Goal: Task Accomplishment & Management: Manage account settings

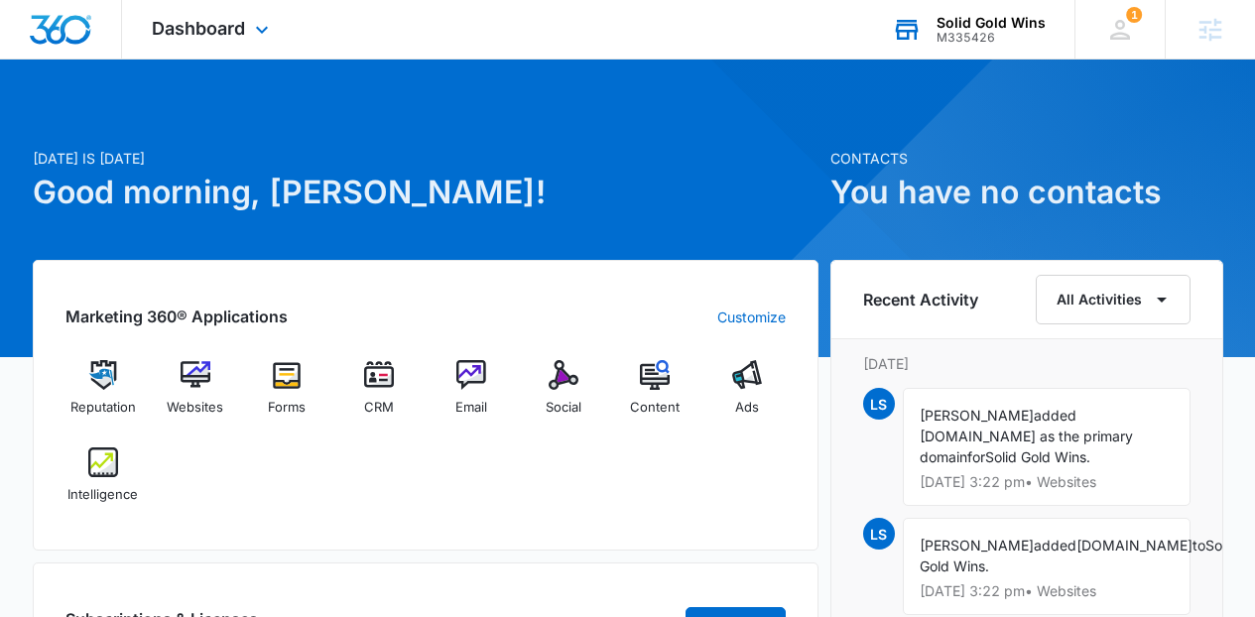
click at [952, 32] on div "M335426" at bounding box center [991, 38] width 109 height 14
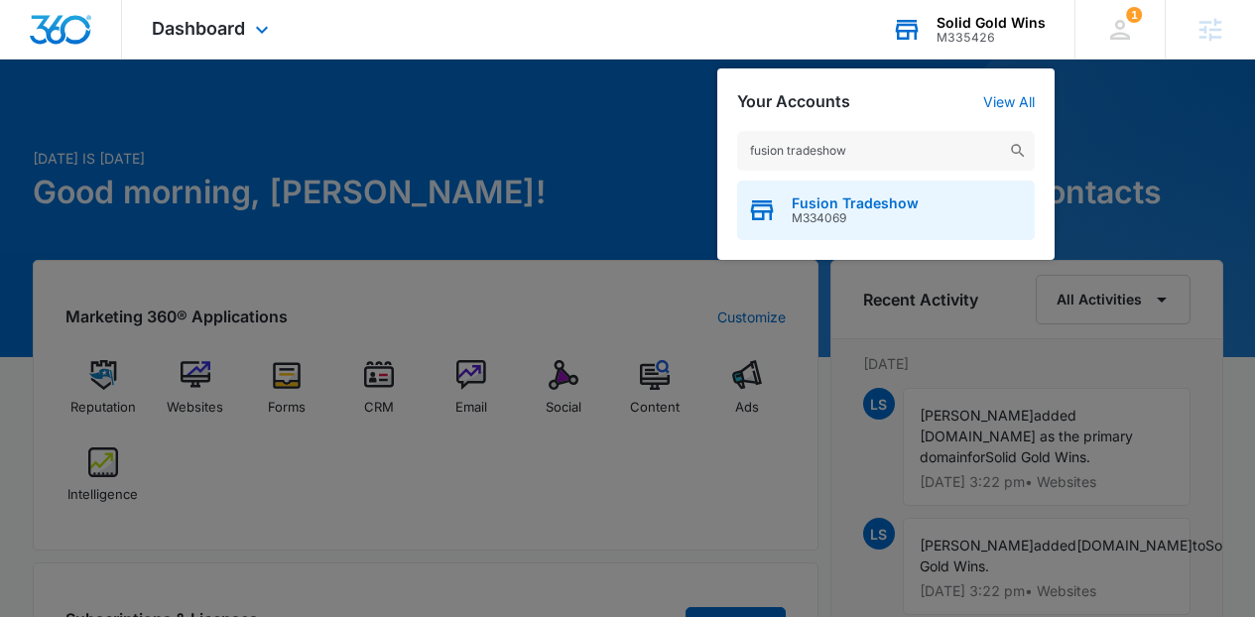
type input "fusion tradeshow"
click at [859, 198] on span "Fusion Tradeshow" at bounding box center [855, 204] width 127 height 16
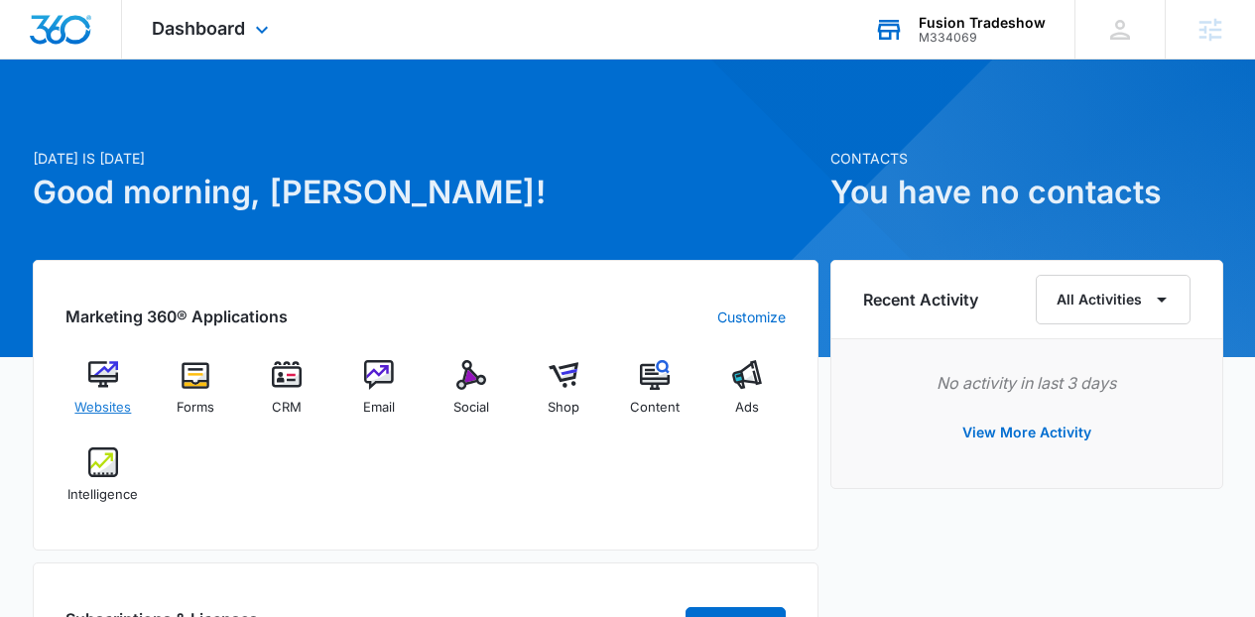
click at [97, 401] on span "Websites" at bounding box center [102, 408] width 57 height 20
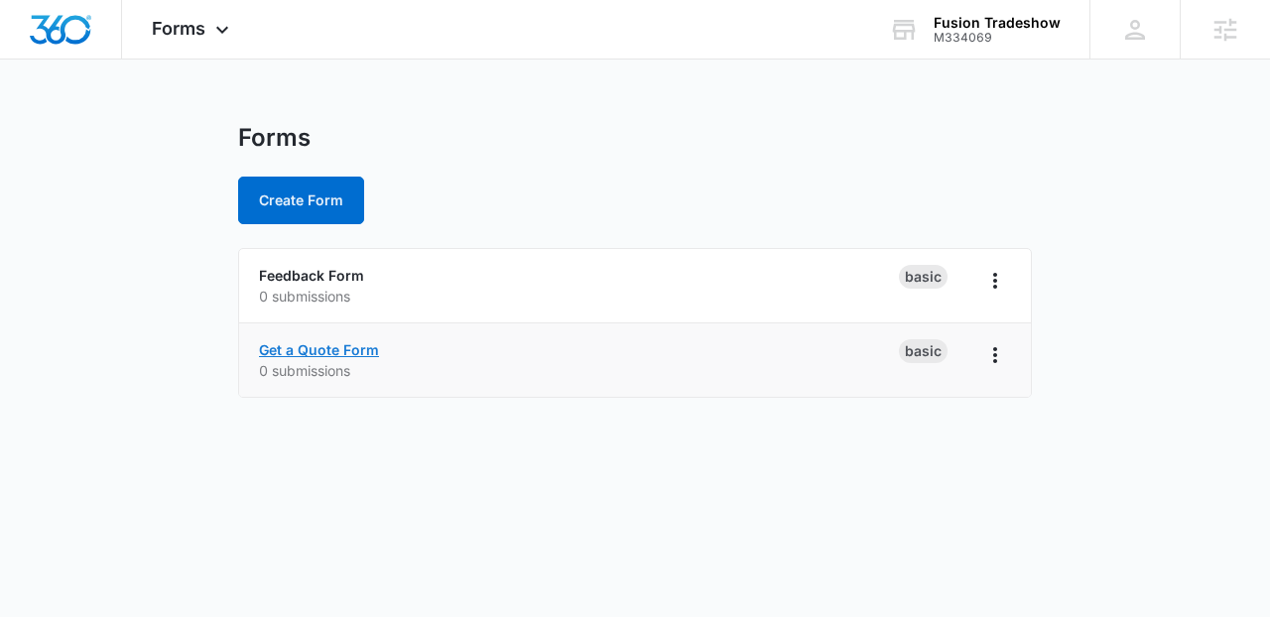
click at [359, 352] on link "Get a Quote Form" at bounding box center [319, 349] width 120 height 17
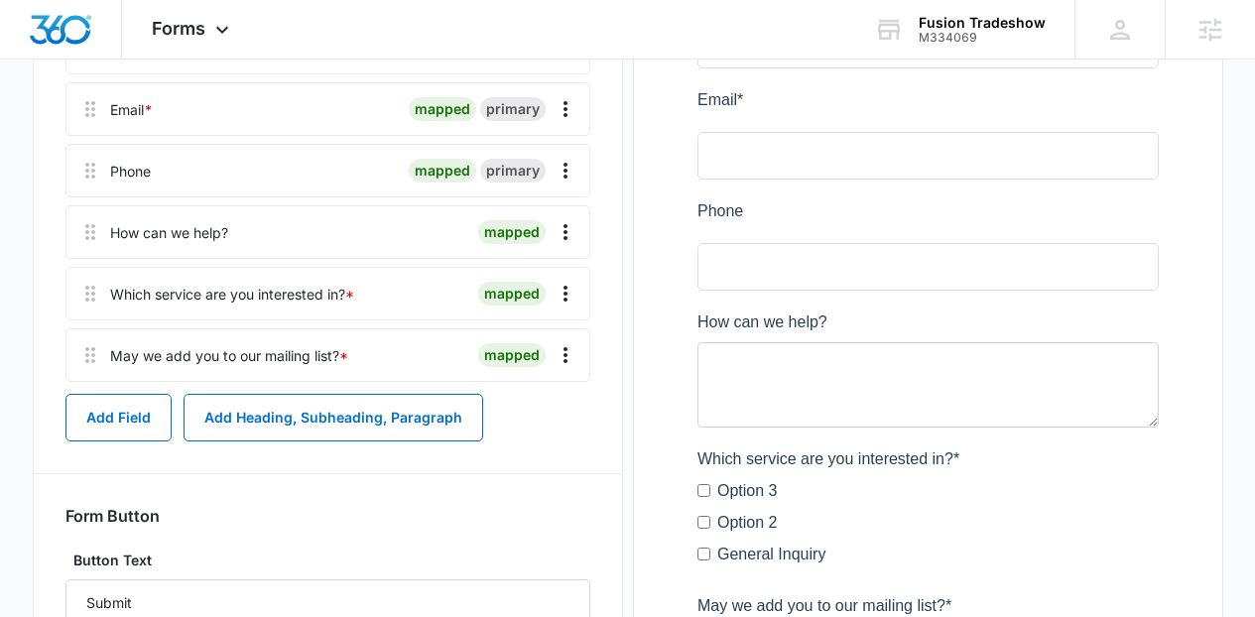
scroll to position [384, 0]
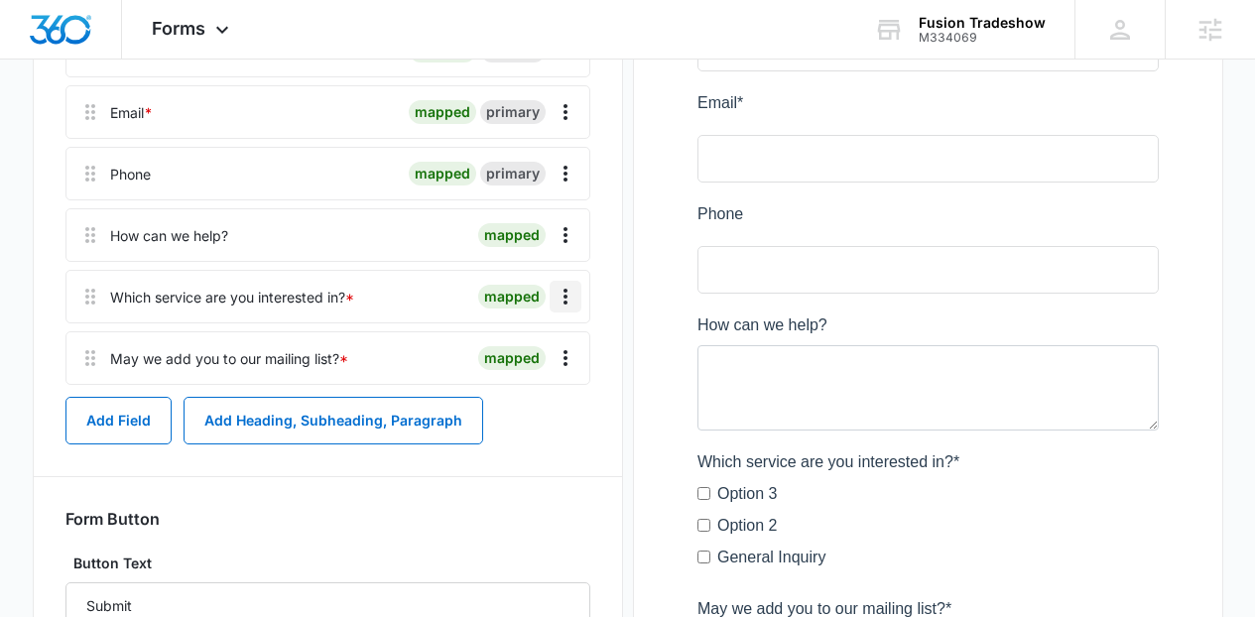
click at [556, 297] on icon "Overflow Menu" at bounding box center [566, 297] width 24 height 24
click at [534, 390] on button "Delete" at bounding box center [523, 382] width 113 height 30
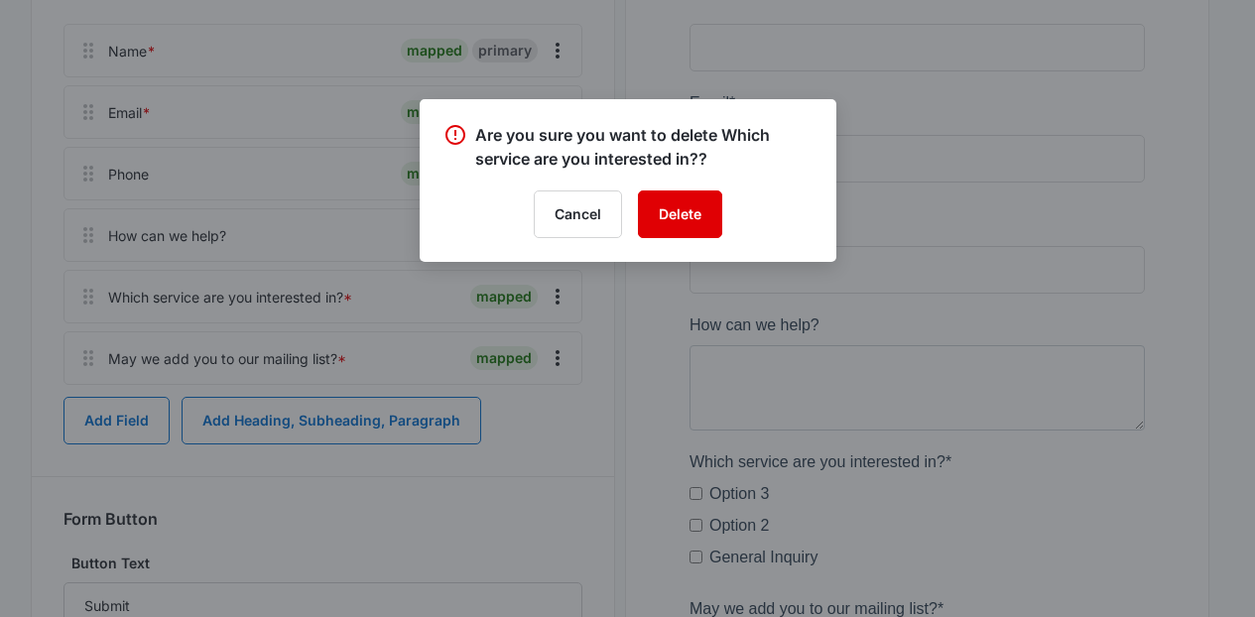
click at [648, 232] on button "Delete" at bounding box center [680, 215] width 84 height 48
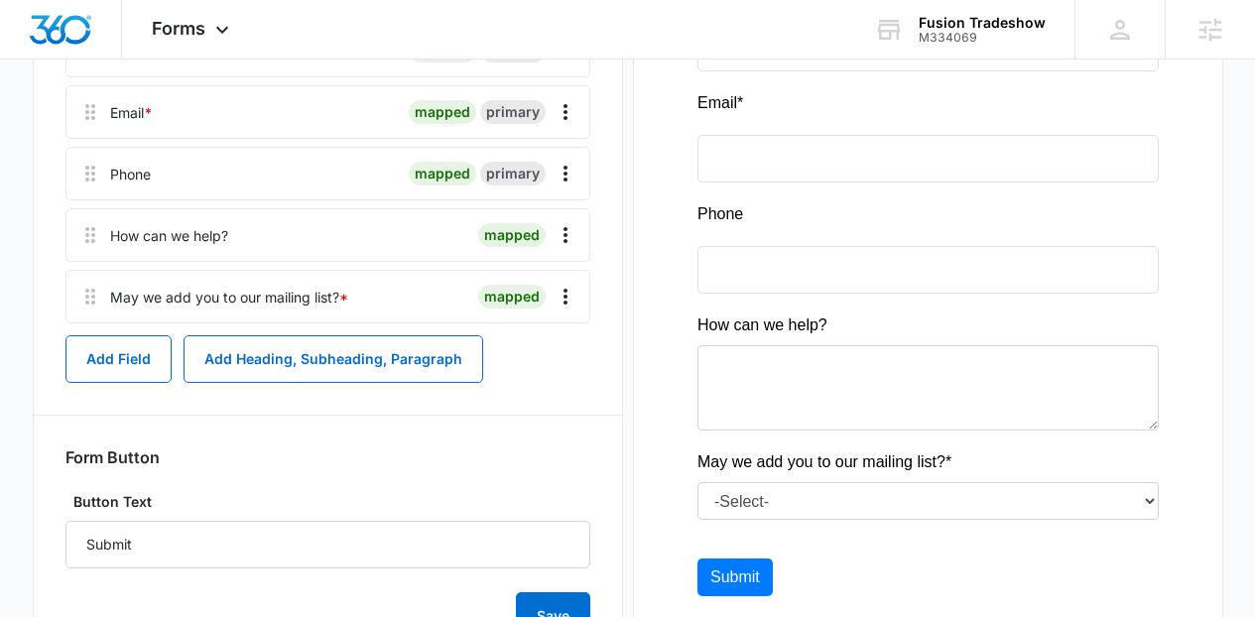
scroll to position [0, 0]
click at [202, 39] on div "Forms Apps Websites Forms CRM Email Social Shop Content Ads Intelligence Files …" at bounding box center [193, 29] width 142 height 59
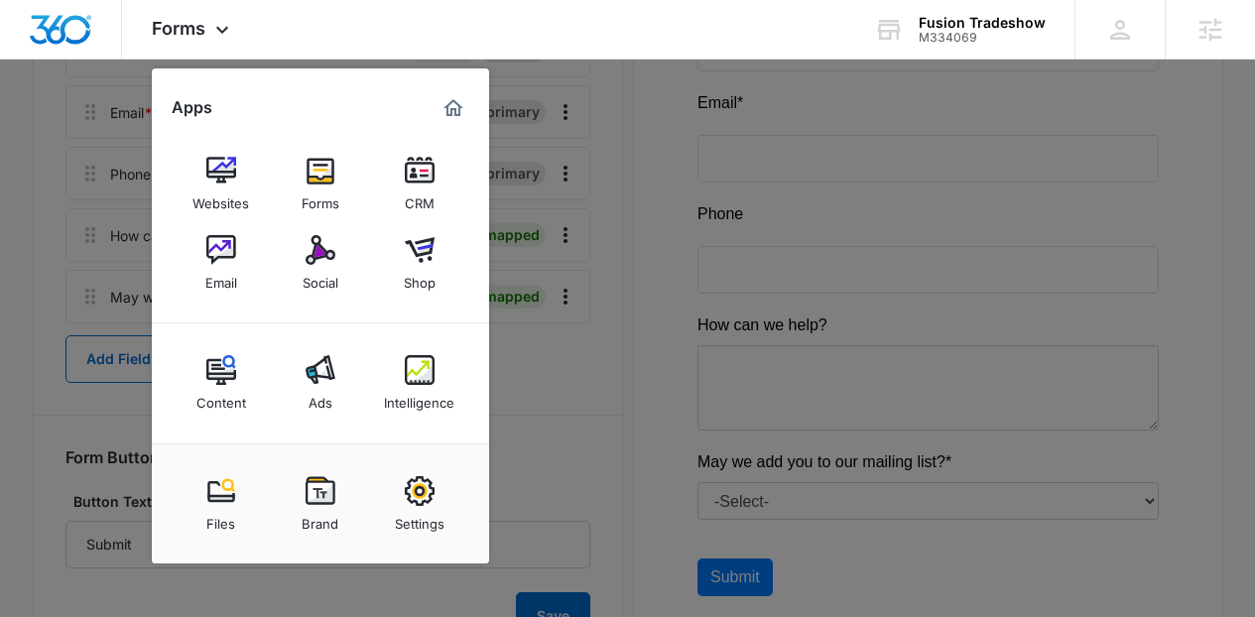
click at [589, 220] on div at bounding box center [627, 308] width 1255 height 617
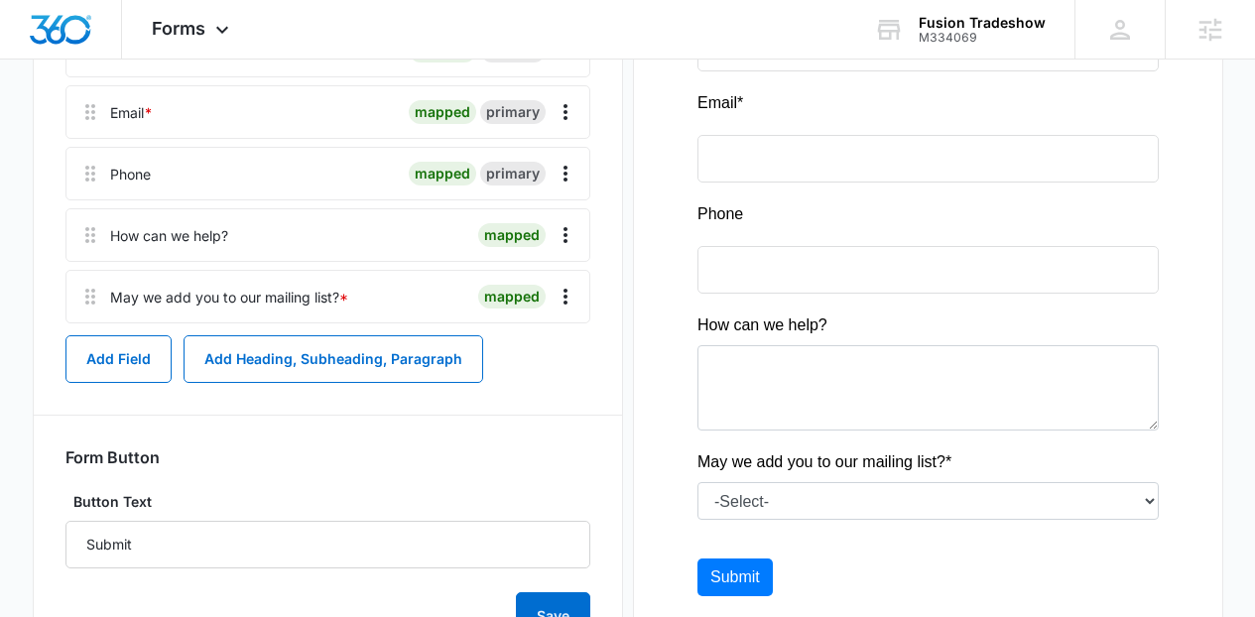
scroll to position [48, 0]
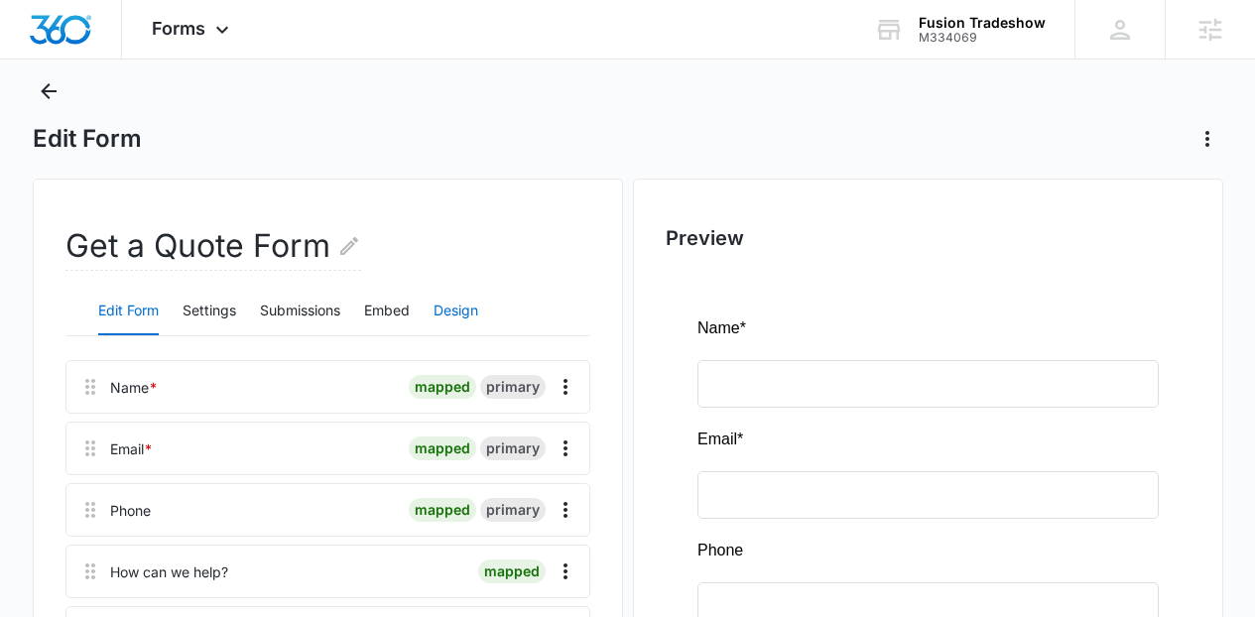
click at [461, 317] on button "Design" at bounding box center [456, 312] width 45 height 48
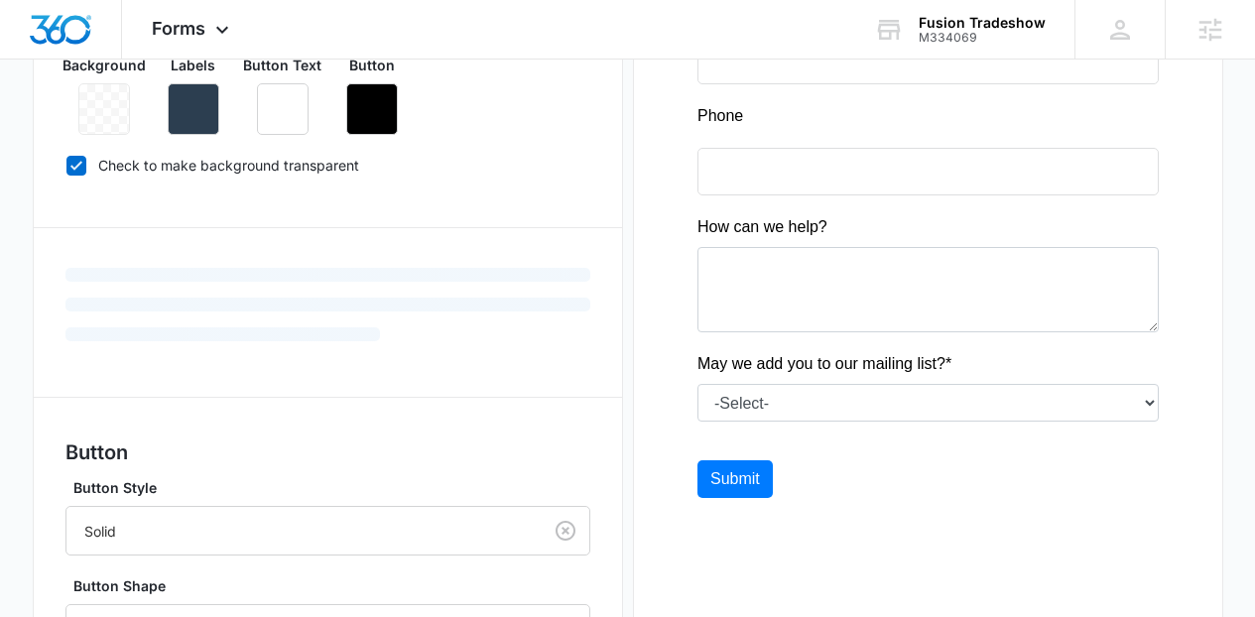
scroll to position [459, 0]
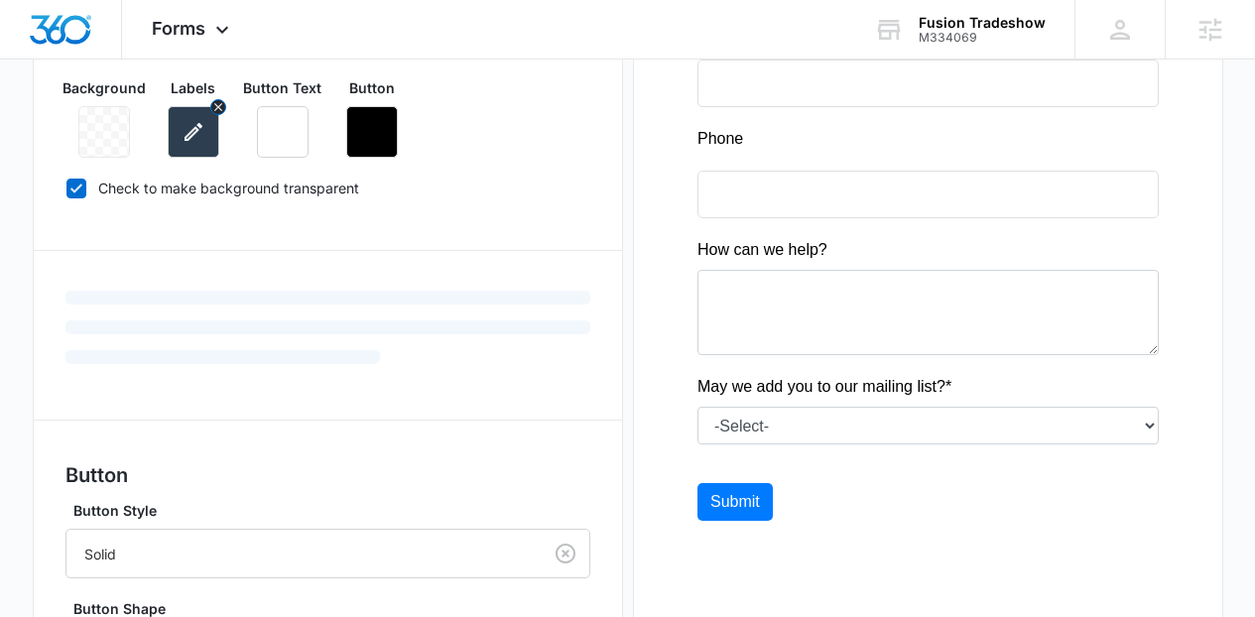
click at [208, 139] on button "button" at bounding box center [194, 132] width 52 height 52
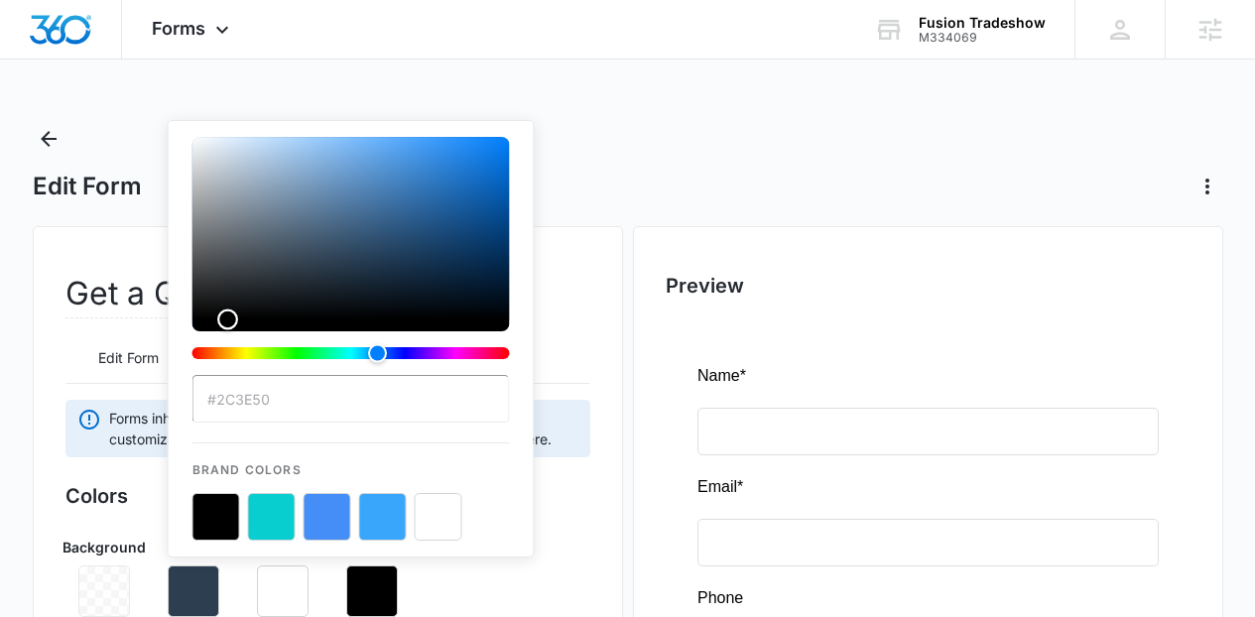
type input "#000000"
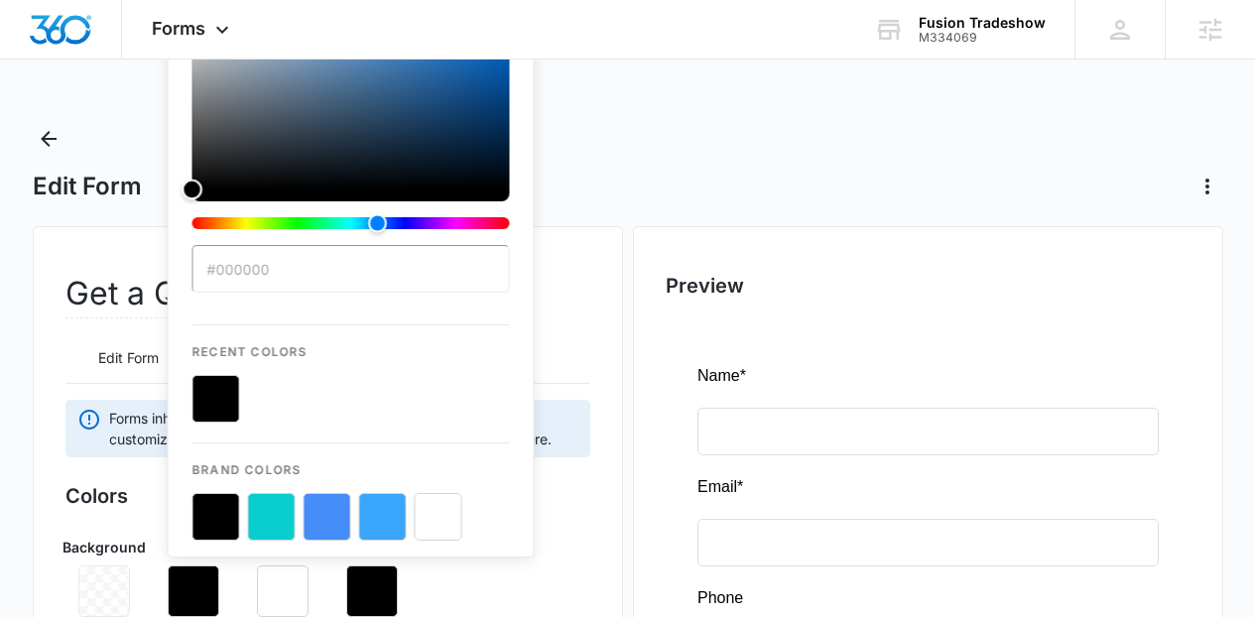
drag, startPoint x: 329, startPoint y: 295, endPoint x: 106, endPoint y: 427, distance: 259.4
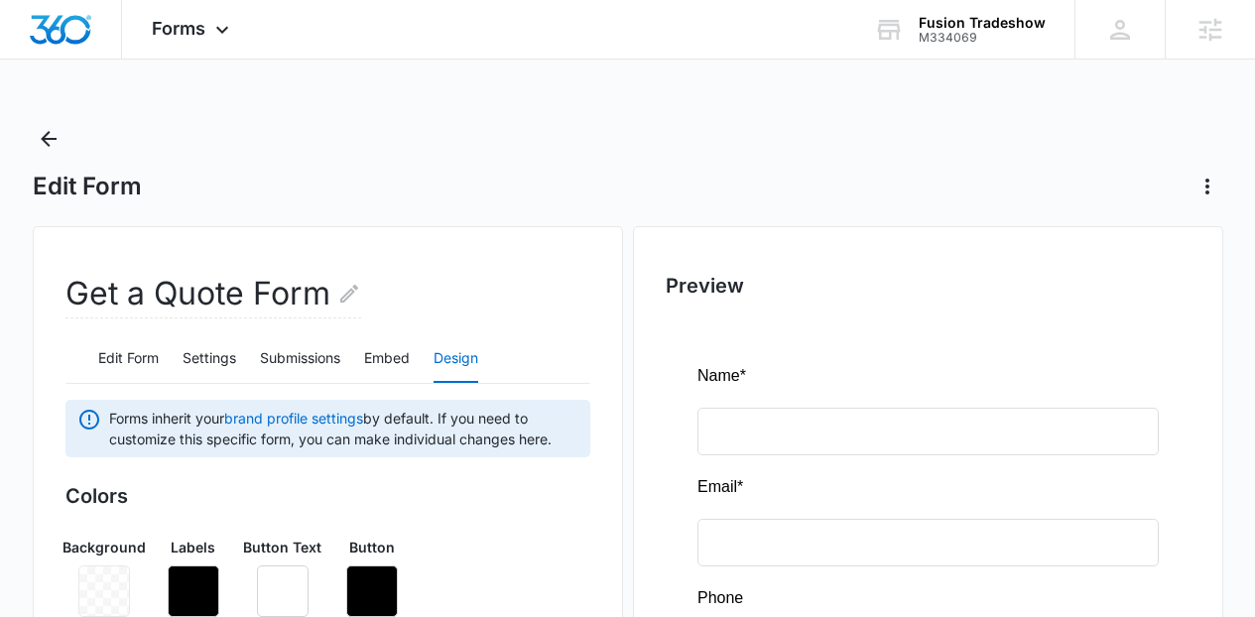
click at [580, 330] on div "Get a Quote Form" at bounding box center [327, 303] width 525 height 64
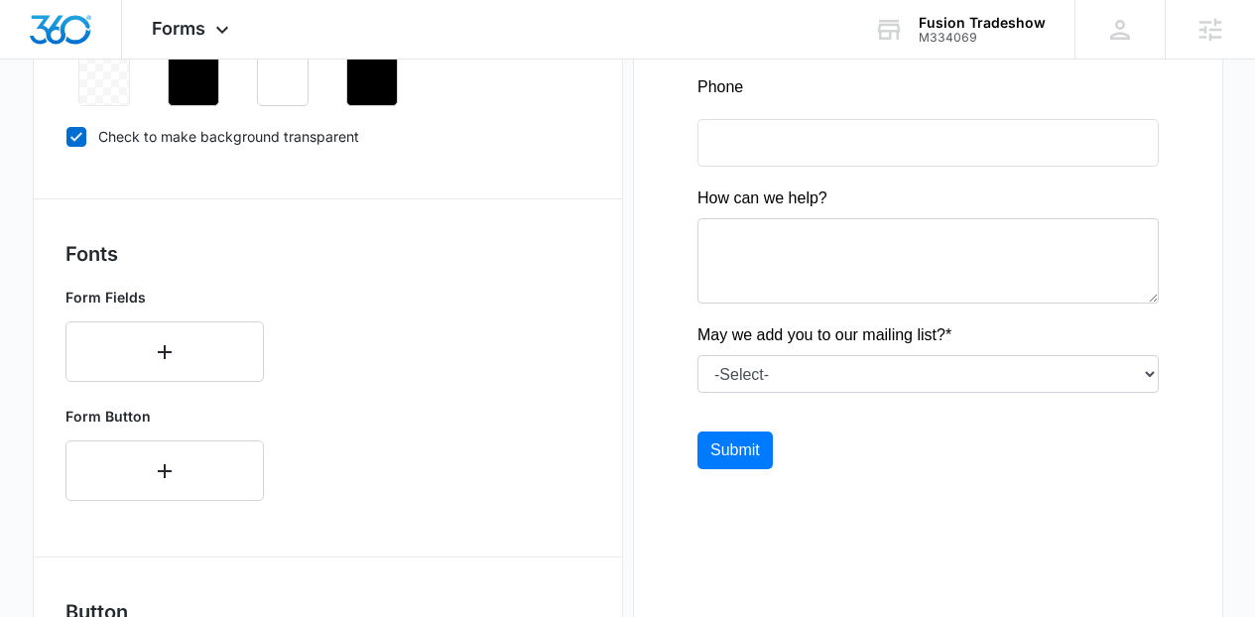
scroll to position [323, 0]
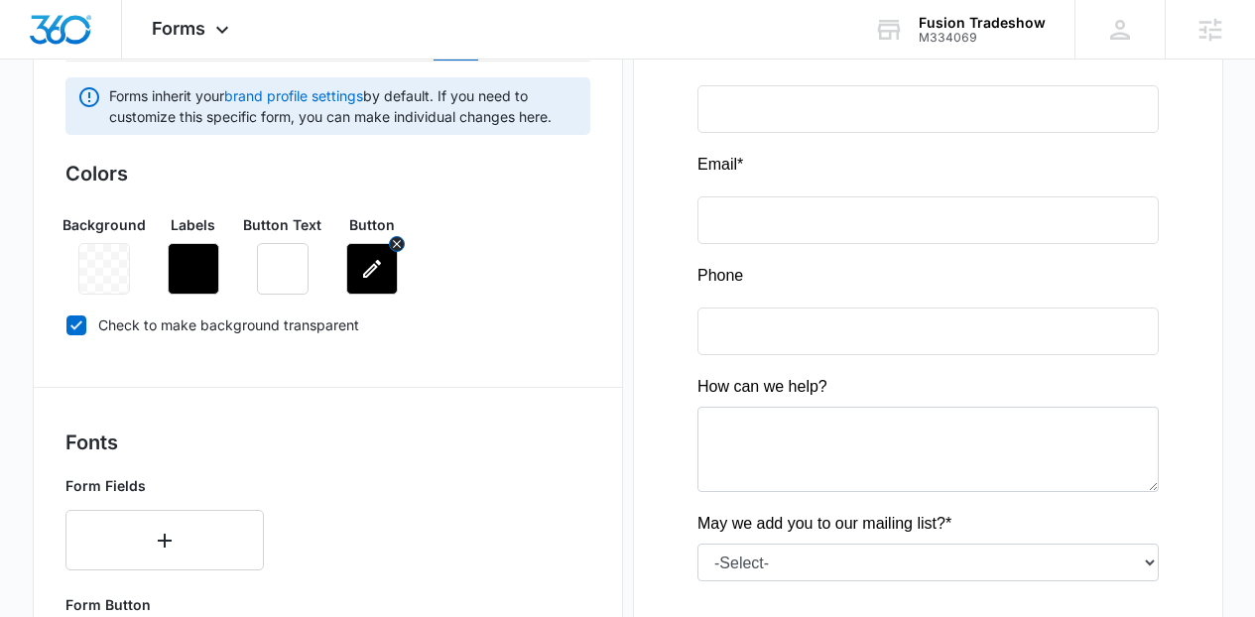
click at [364, 272] on icon "button" at bounding box center [372, 269] width 24 height 24
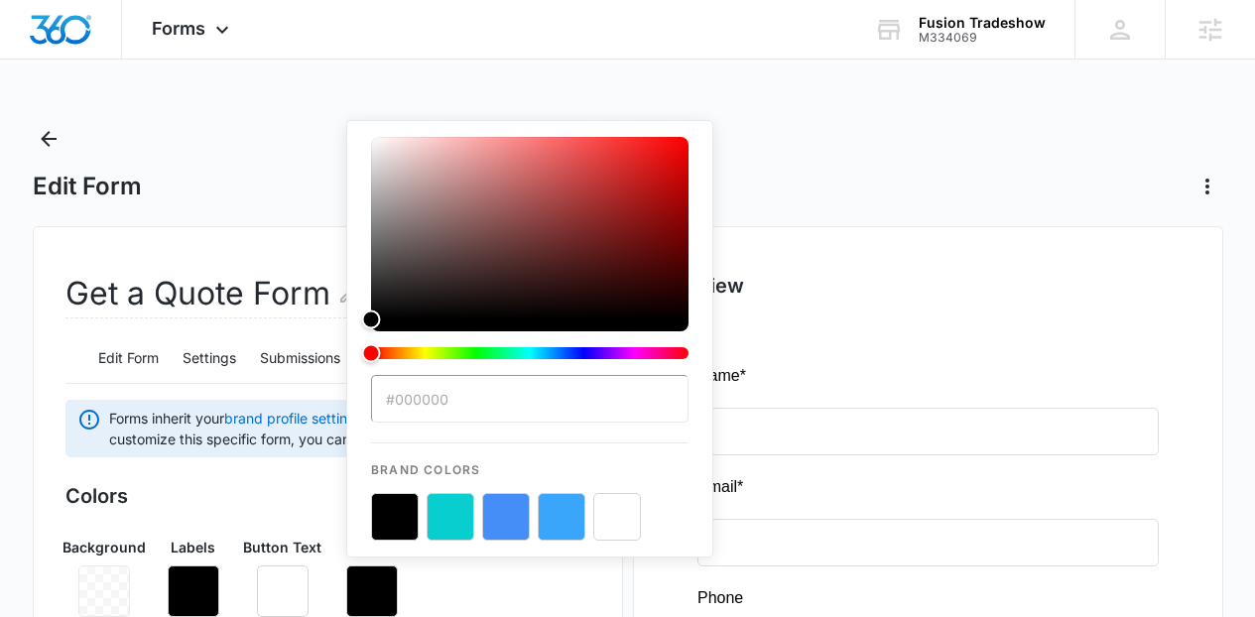
click at [459, 509] on button "color-picker-container" at bounding box center [451, 517] width 48 height 48
type input "#08CED0"
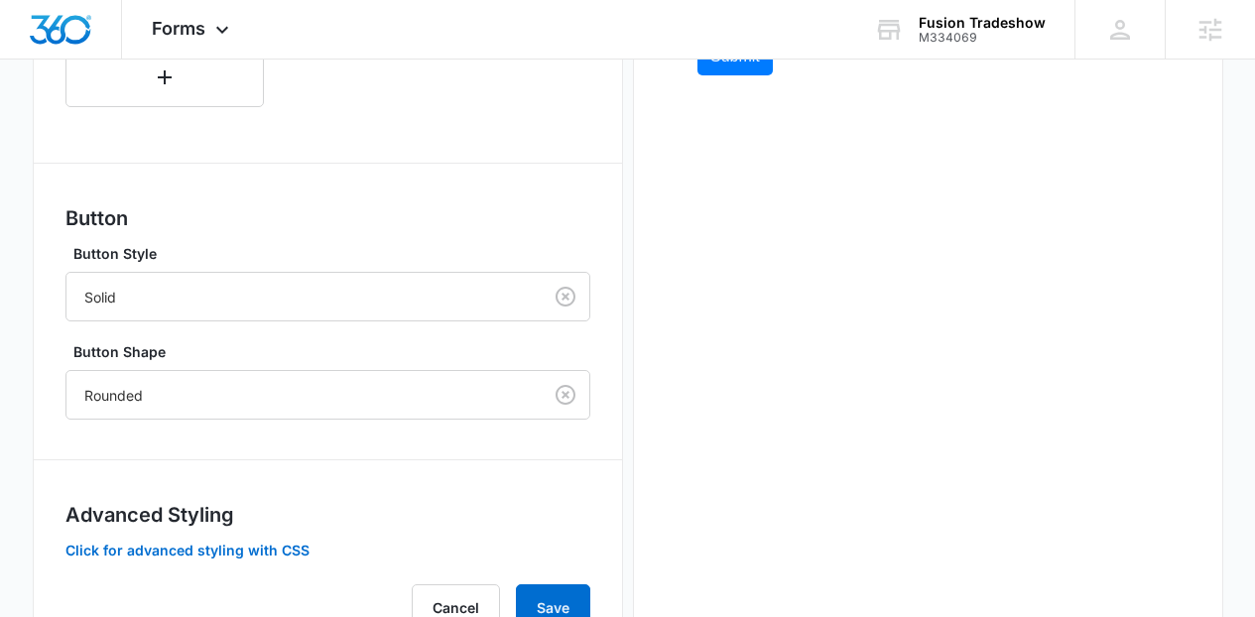
scroll to position [926, 0]
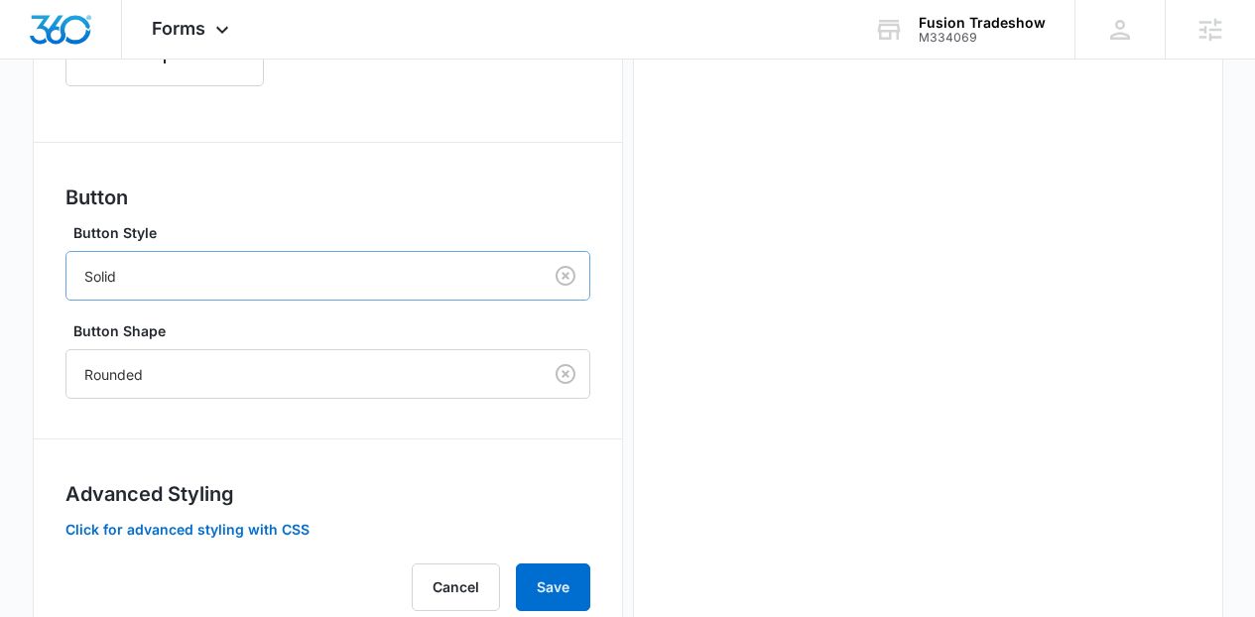
click at [536, 286] on div "Solid" at bounding box center [303, 276] width 475 height 45
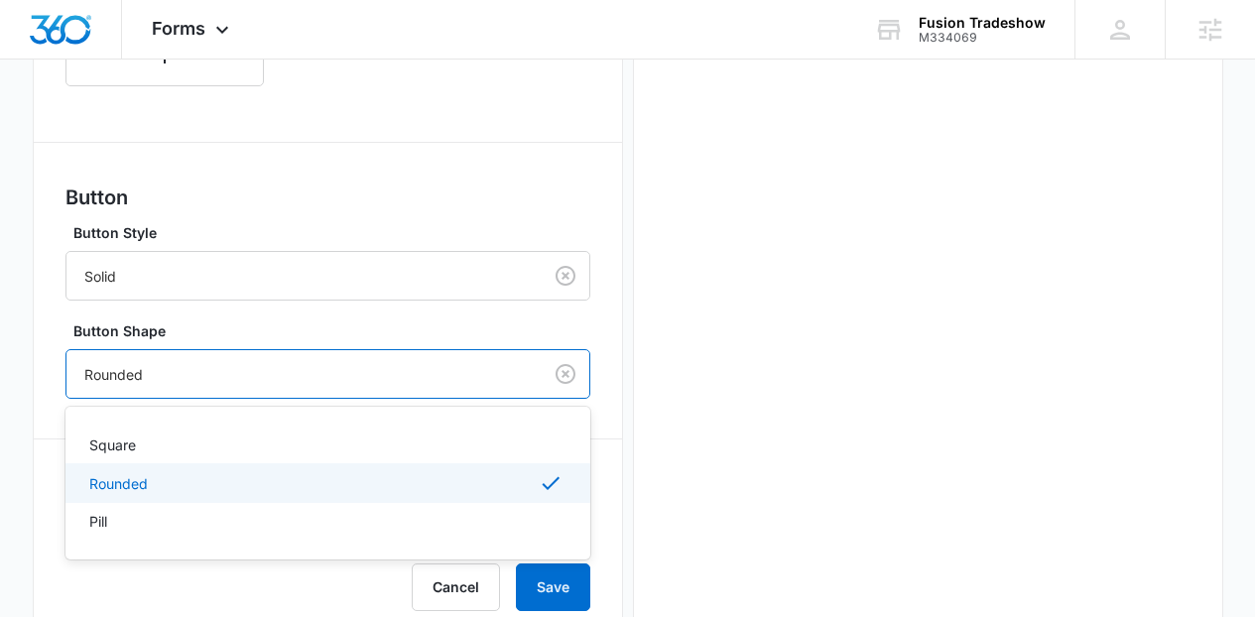
click at [507, 372] on div at bounding box center [300, 374] width 432 height 25
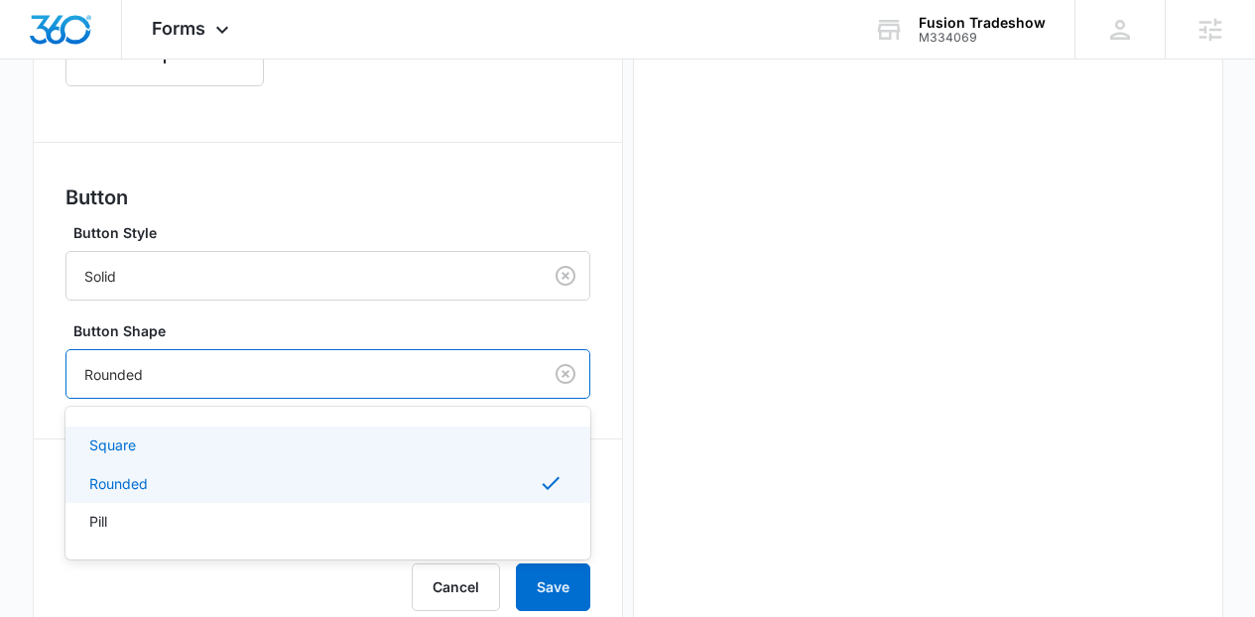
click at [405, 429] on div "Square" at bounding box center [327, 445] width 525 height 37
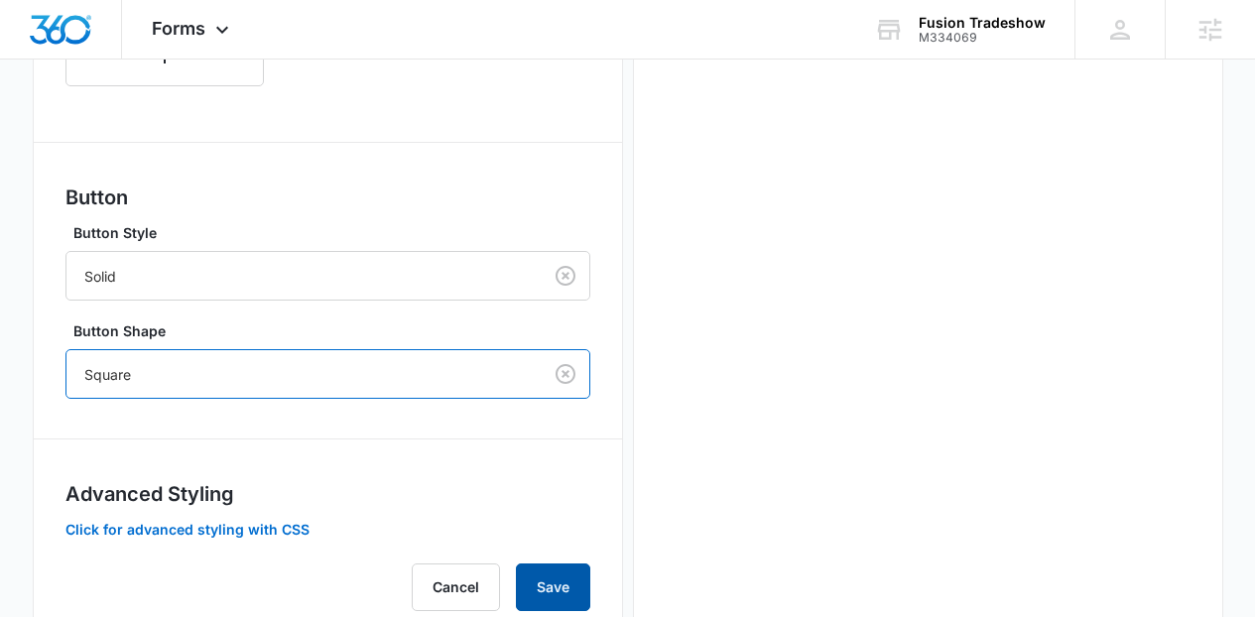
click at [555, 580] on button "Save" at bounding box center [553, 588] width 74 height 48
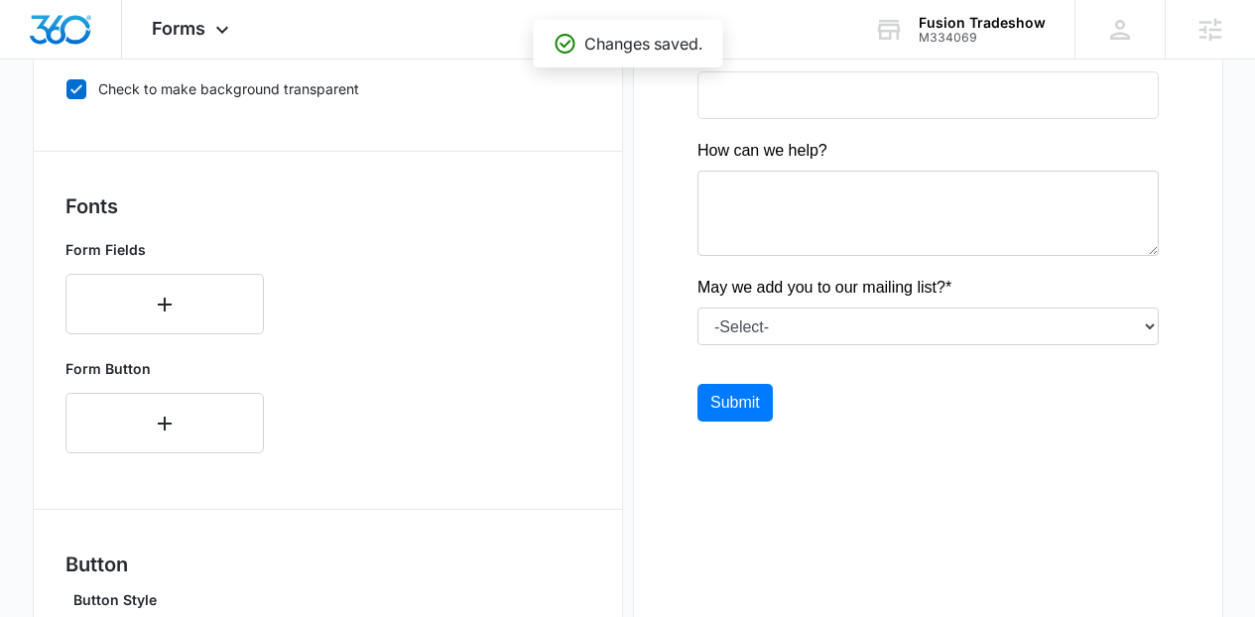
scroll to position [0, 0]
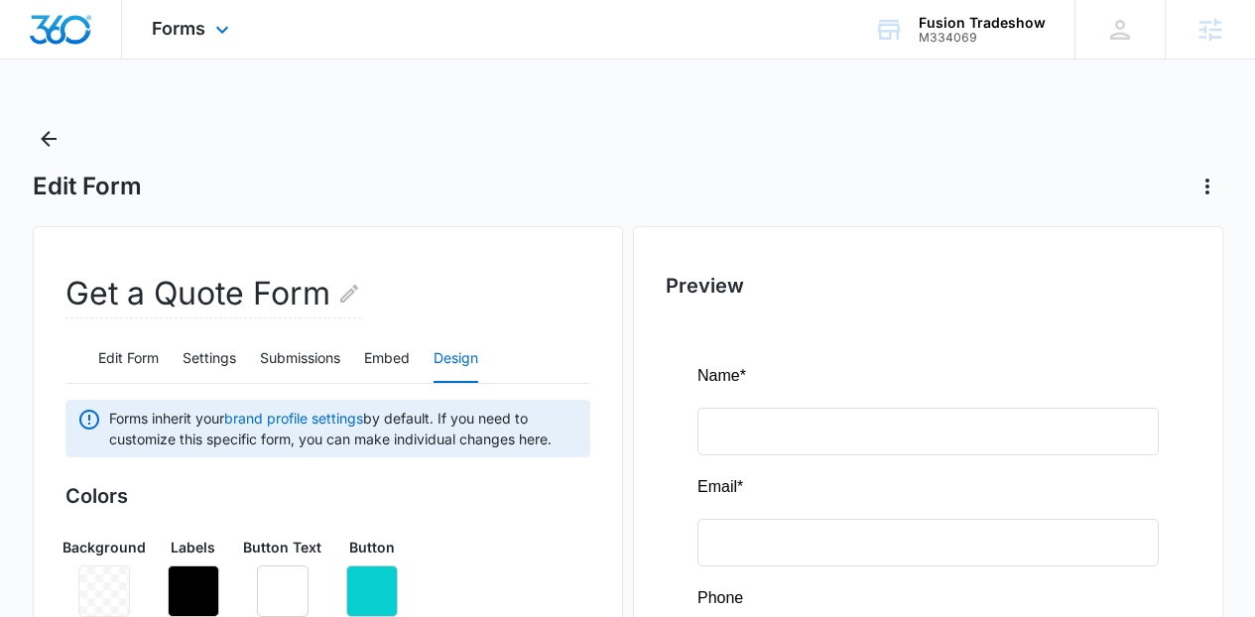
click at [238, 34] on div "Forms Apps Websites Forms CRM Email Social Shop Content Ads Intelligence Files …" at bounding box center [193, 29] width 142 height 59
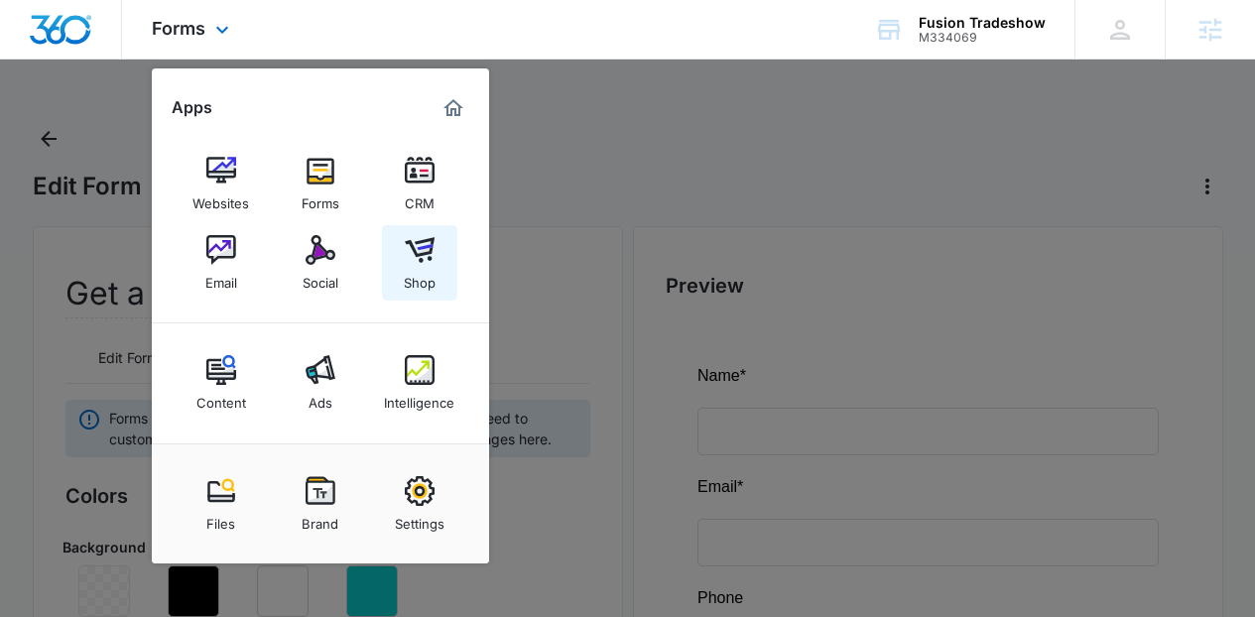
click at [426, 273] on div "Shop" at bounding box center [420, 278] width 32 height 26
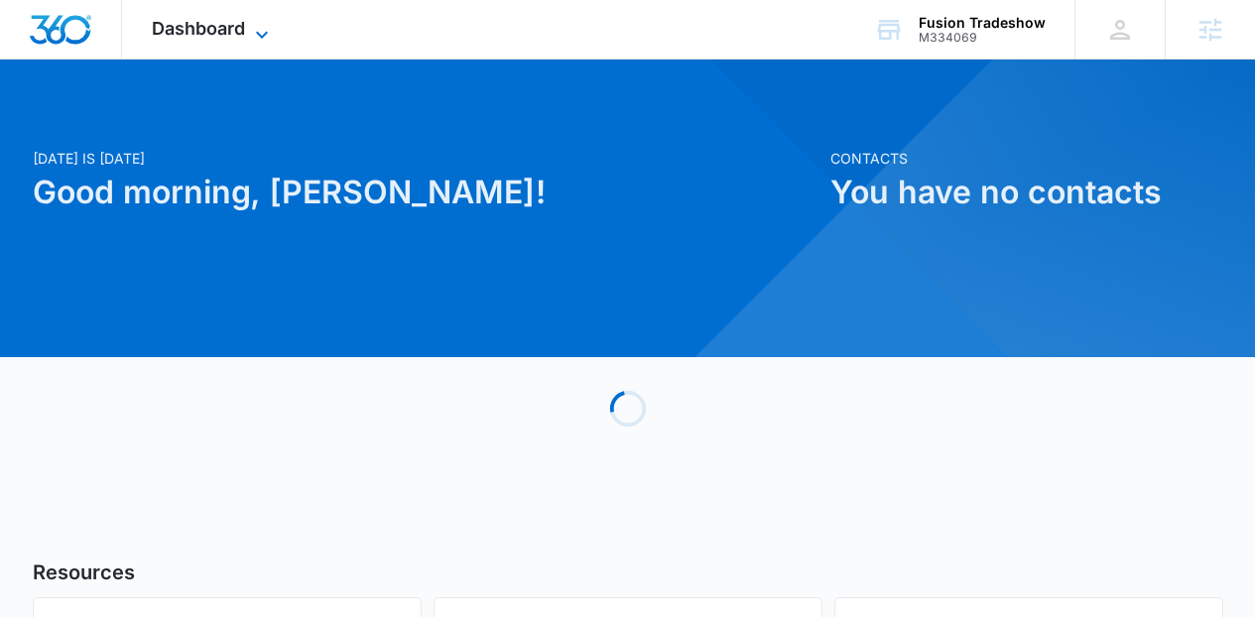
click at [208, 26] on span "Dashboard" at bounding box center [198, 28] width 93 height 21
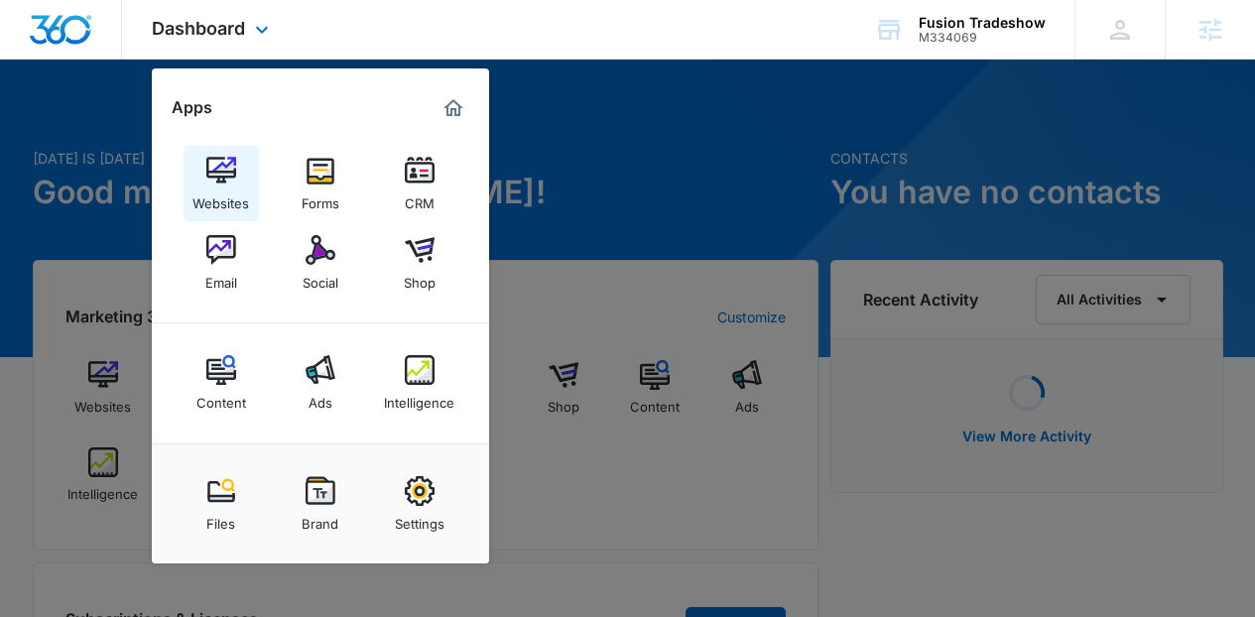
click at [236, 177] on link "Websites" at bounding box center [221, 183] width 75 height 75
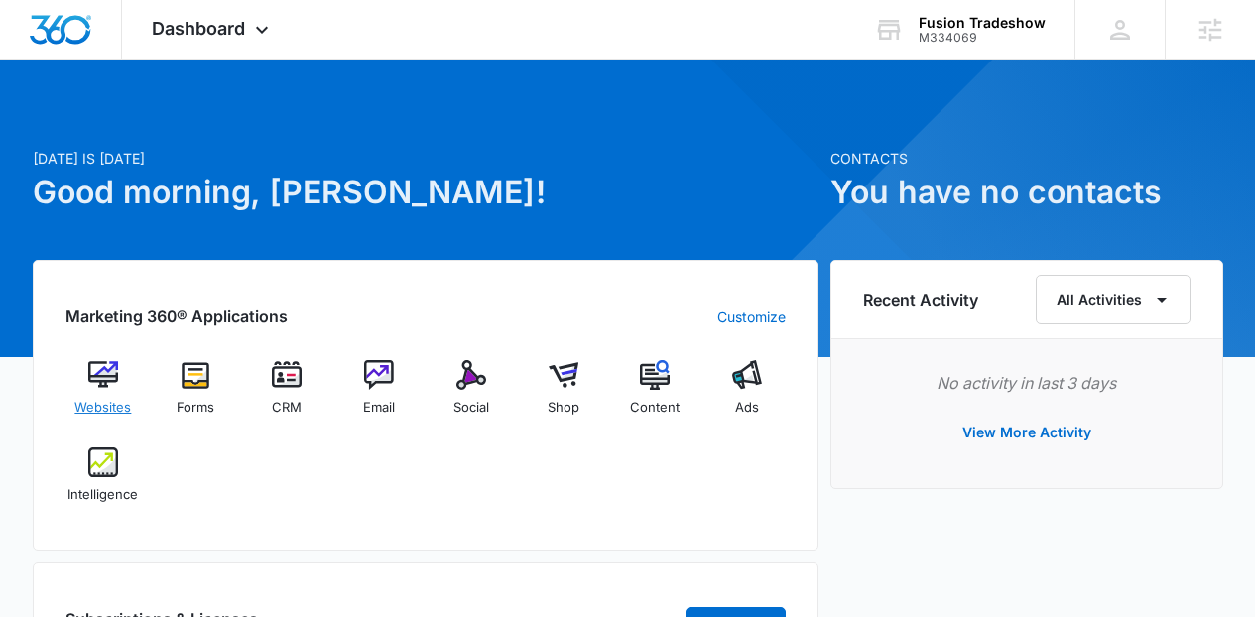
click at [120, 377] on div "Websites" at bounding box center [103, 395] width 76 height 71
